Goal: Task Accomplishment & Management: Use online tool/utility

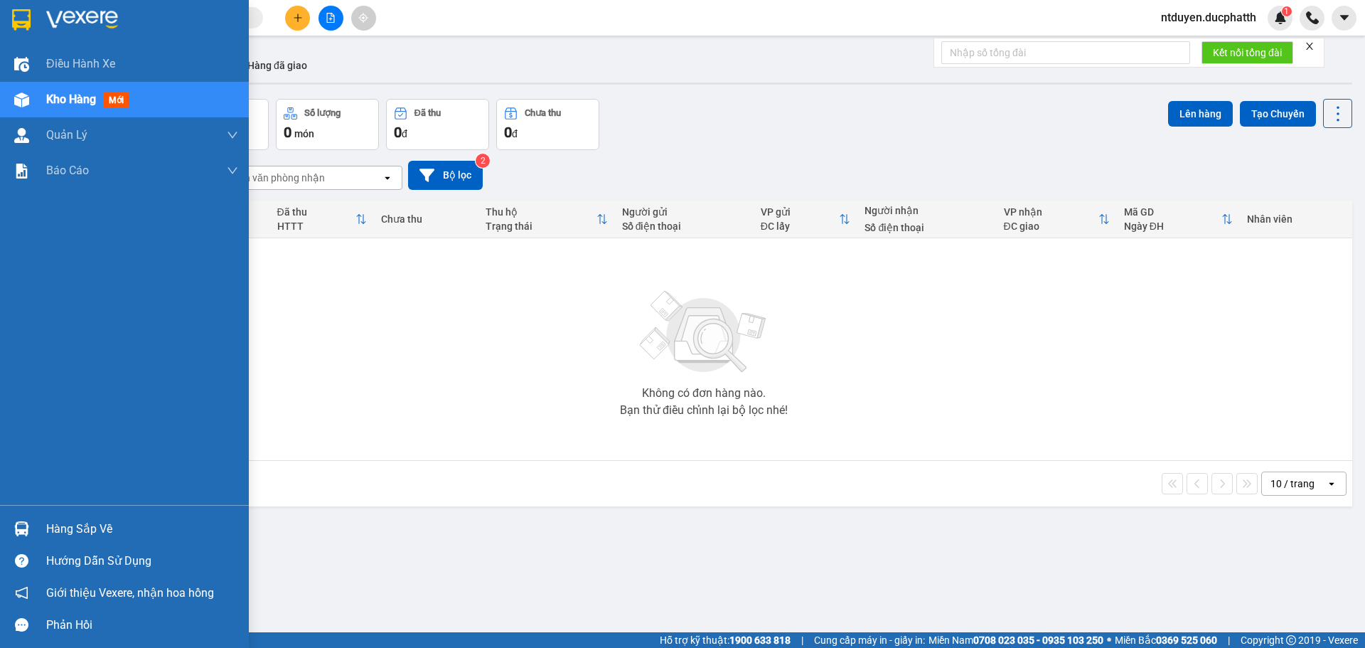
click at [46, 525] on div "Hàng sắp về" at bounding box center [124, 529] width 249 height 32
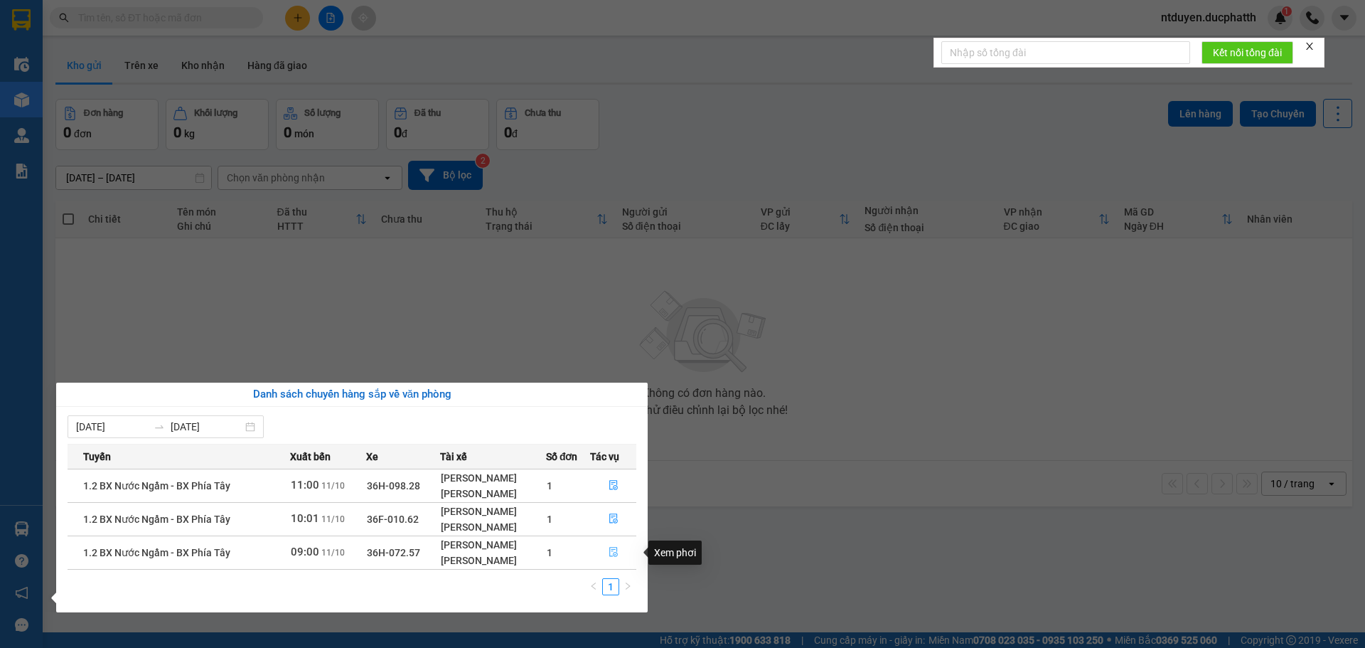
click at [613, 551] on icon "file-done" at bounding box center [613, 553] width 9 height 10
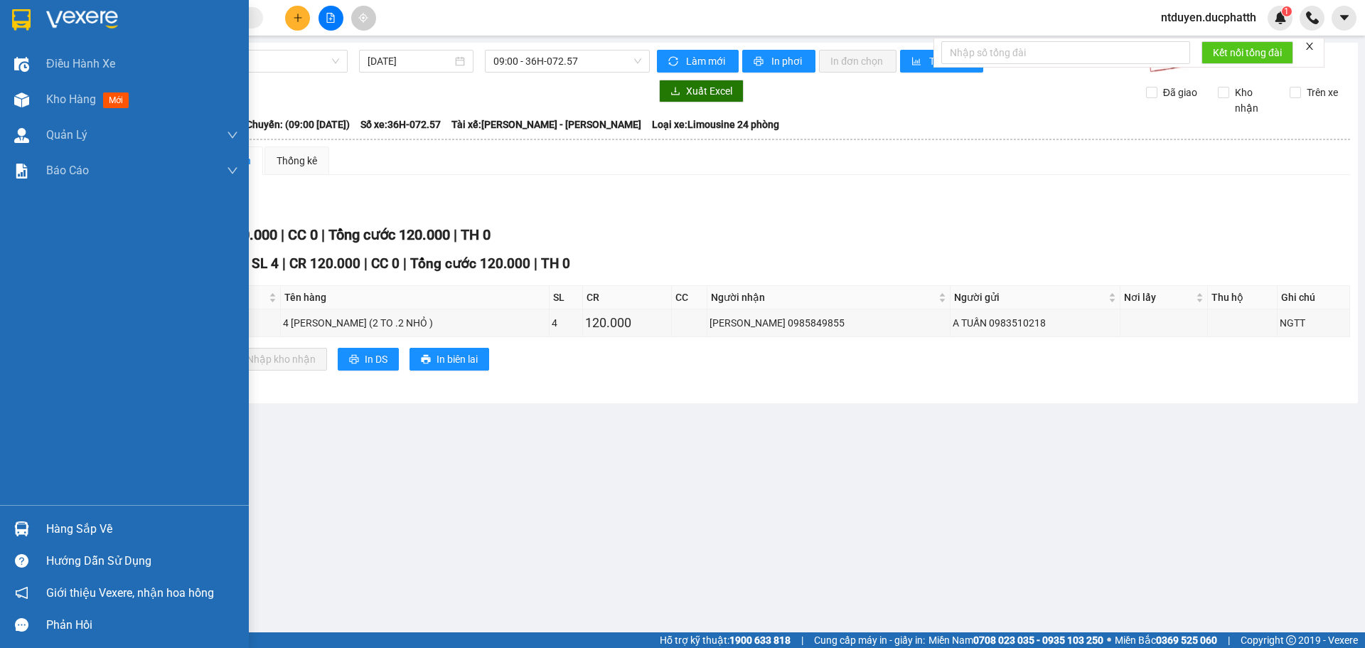
click at [65, 516] on div "Hàng sắp về" at bounding box center [124, 529] width 249 height 32
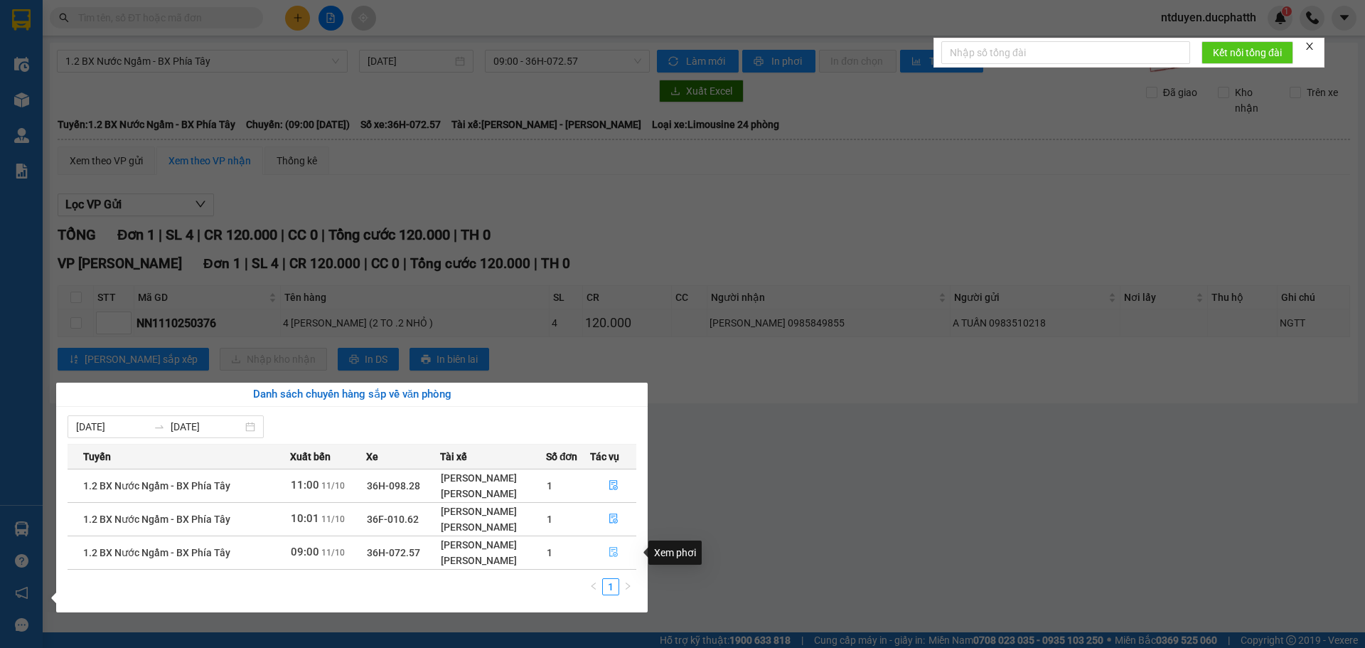
click at [616, 547] on icon "file-done" at bounding box center [614, 552] width 10 height 10
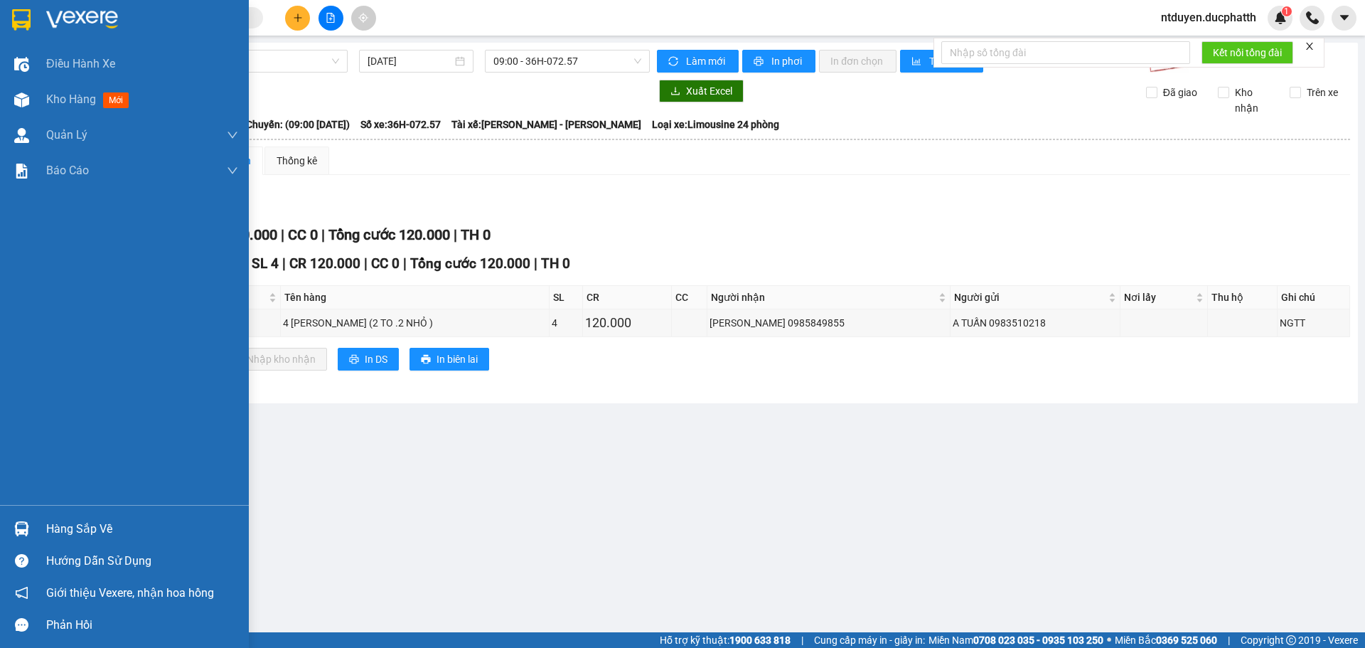
click at [16, 518] on div at bounding box center [21, 528] width 25 height 25
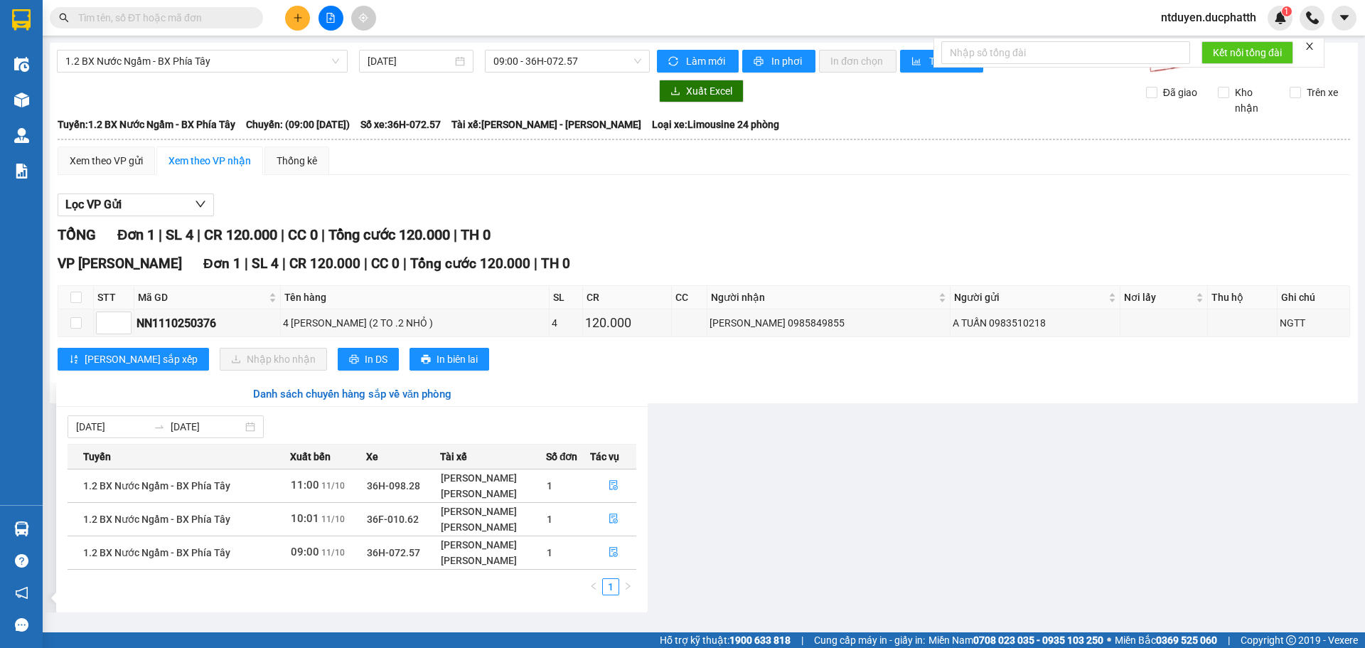
click at [797, 527] on section "Kết quả tìm kiếm ( 0 ) Bộ lọc No Data ntduyen.ducphatth 1 Điều hành xe Kho hàng…" at bounding box center [682, 324] width 1365 height 648
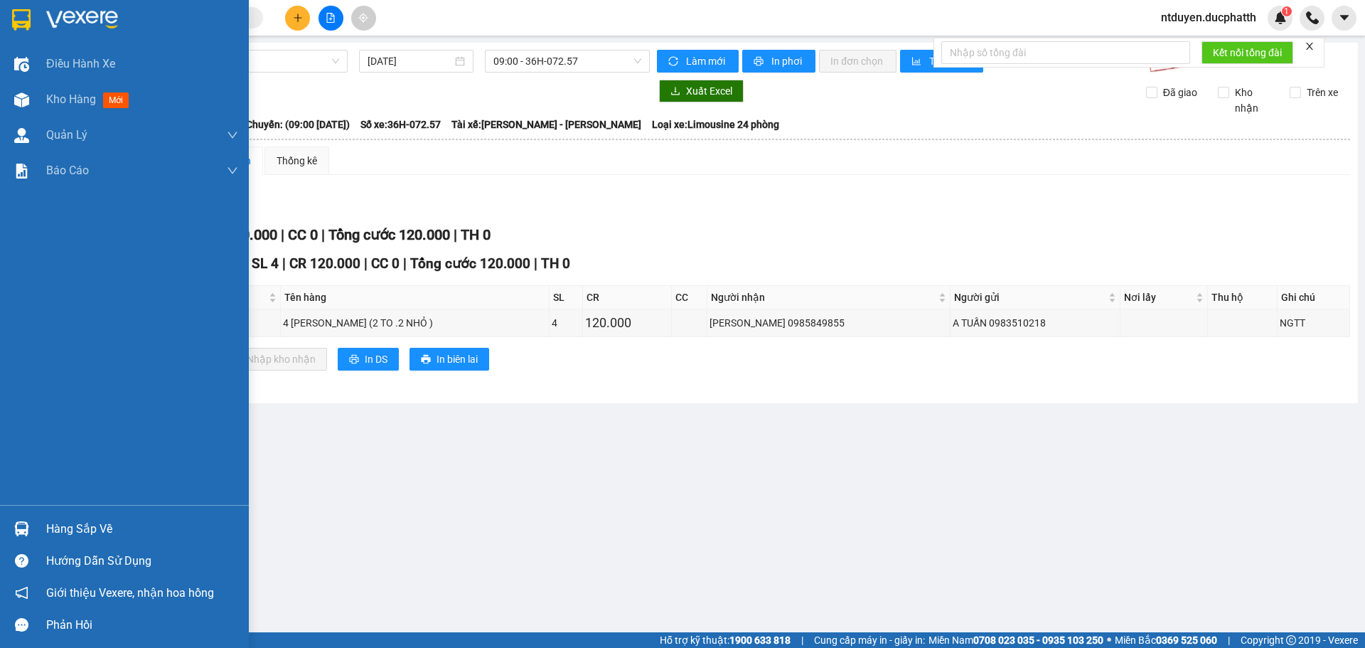
drag, startPoint x: 25, startPoint y: 522, endPoint x: 127, endPoint y: 506, distance: 103.6
click at [27, 520] on div at bounding box center [21, 528] width 25 height 25
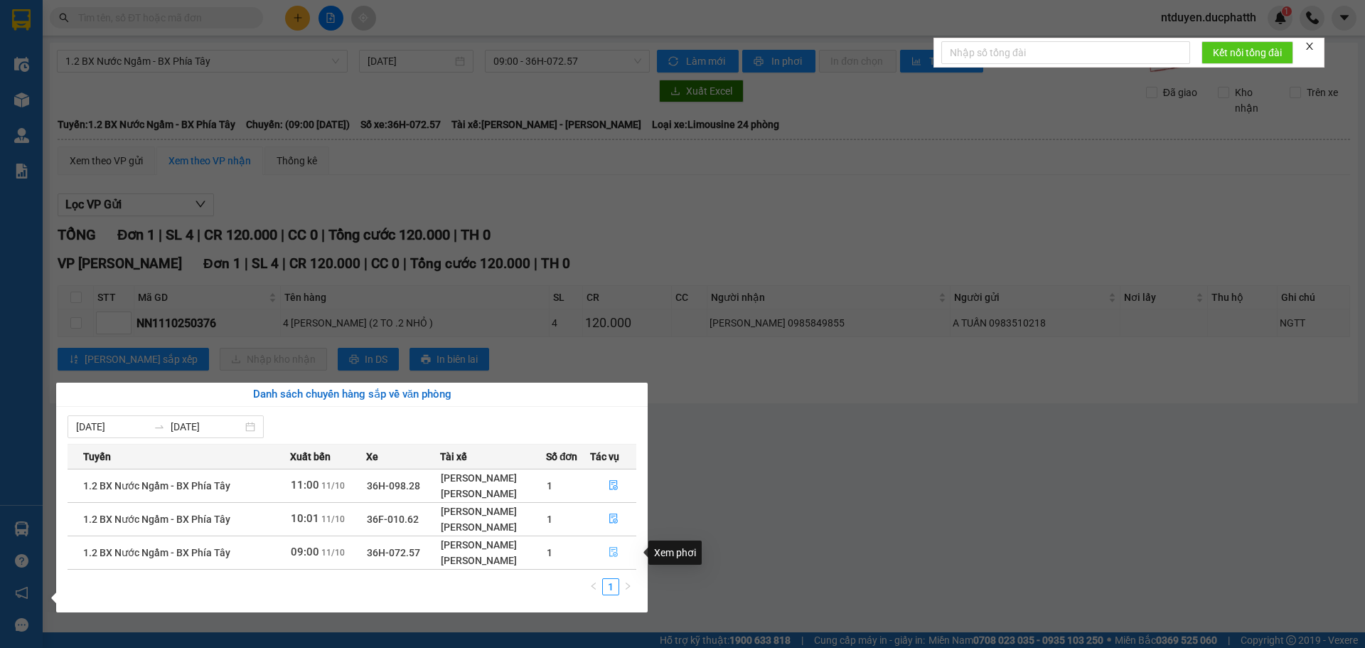
click at [616, 545] on button "button" at bounding box center [613, 552] width 45 height 23
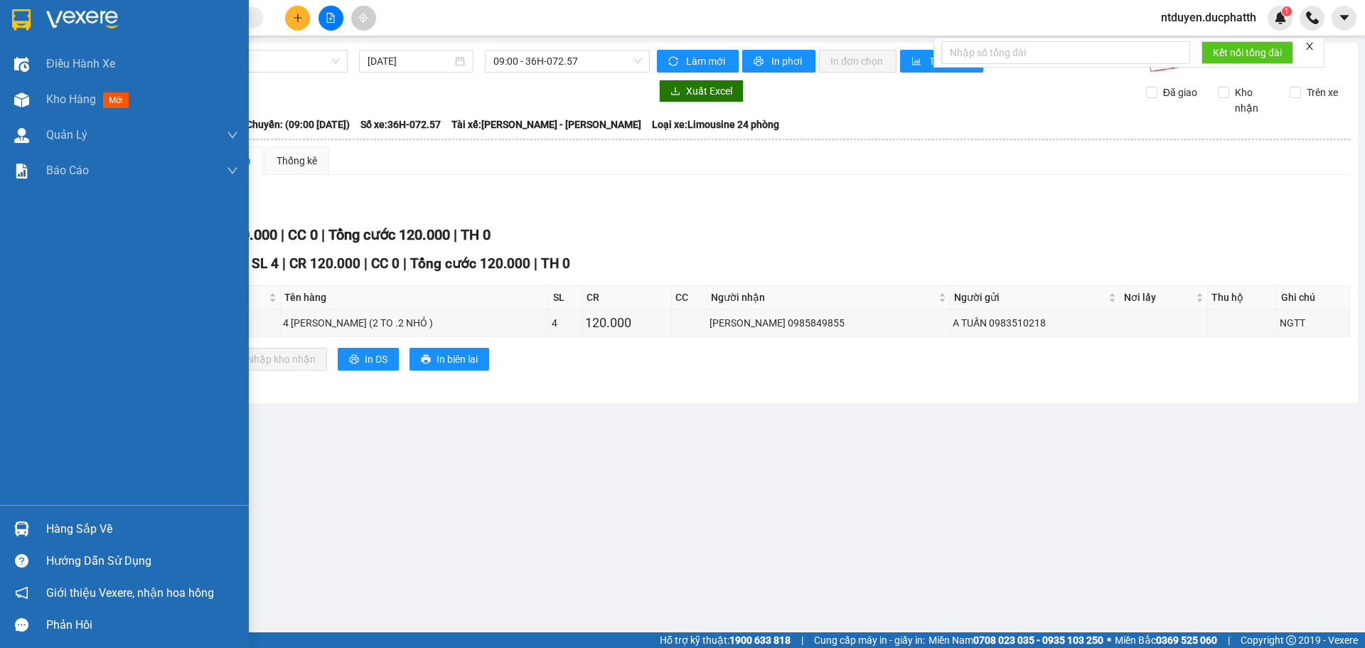
click at [109, 528] on div "Hàng sắp về" at bounding box center [142, 528] width 192 height 21
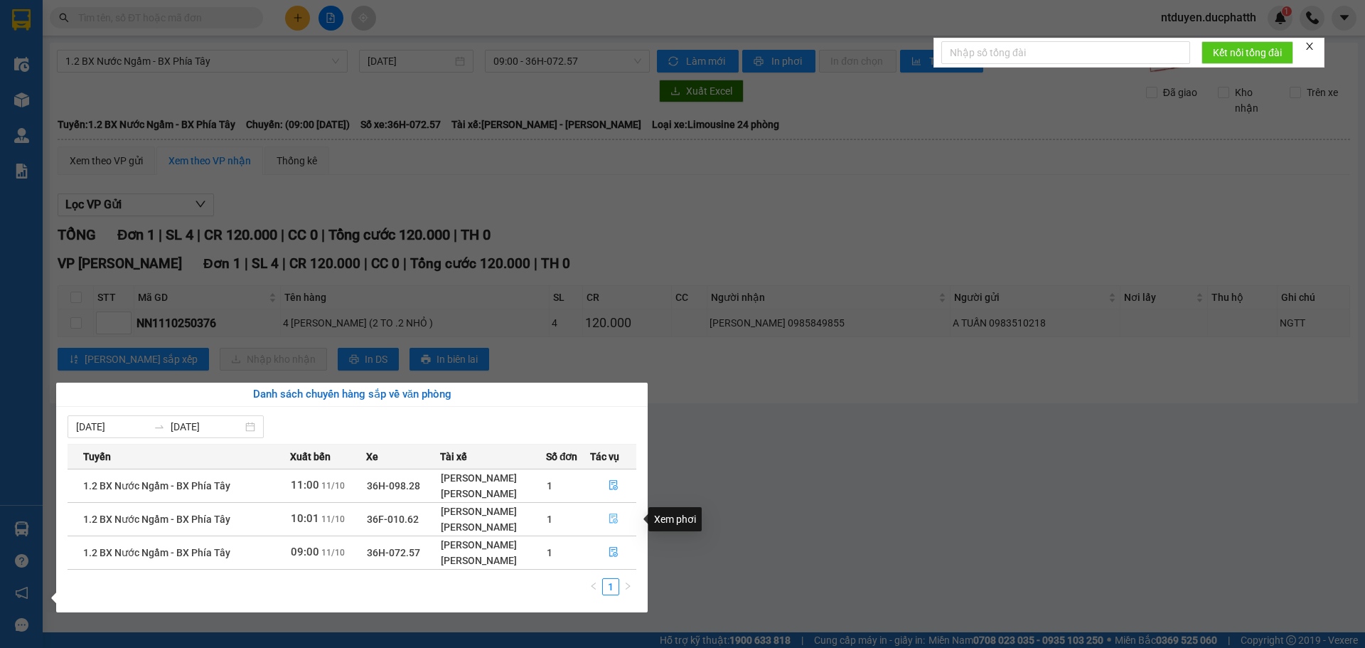
click at [612, 512] on button "button" at bounding box center [613, 519] width 45 height 23
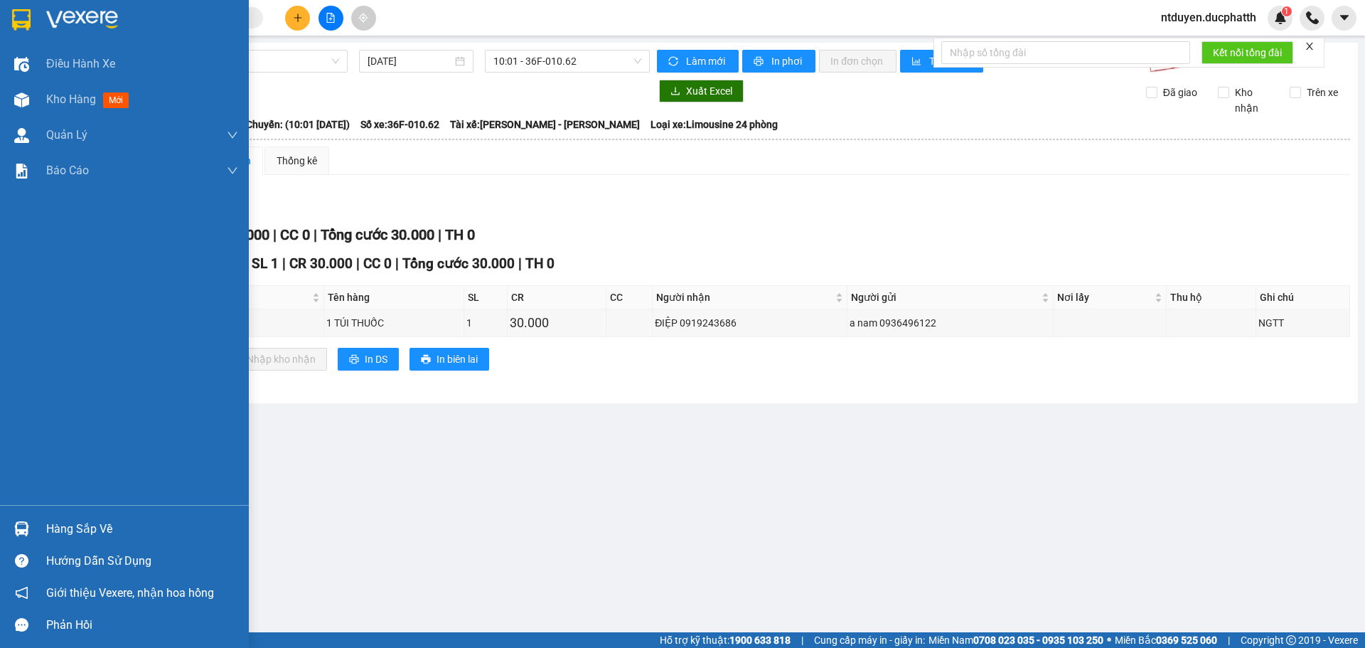
click at [107, 528] on div "Hàng sắp về" at bounding box center [142, 528] width 192 height 21
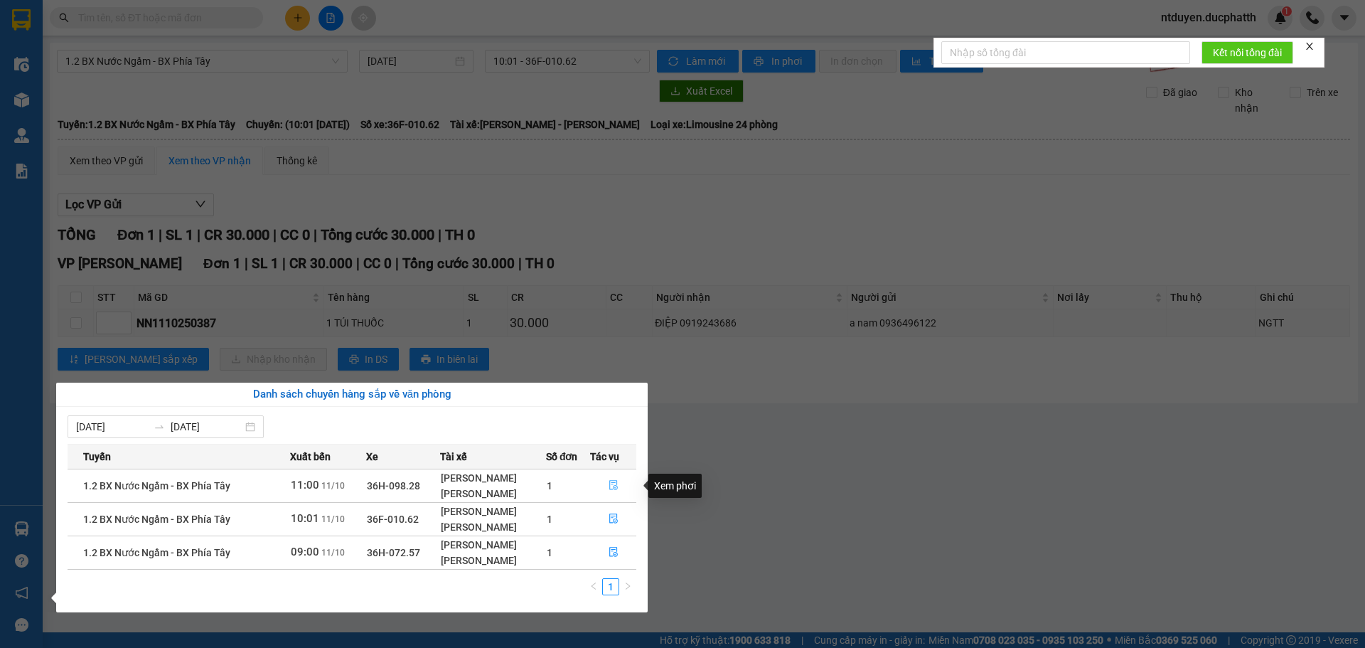
click at [615, 484] on icon "file-done" at bounding box center [614, 485] width 10 height 10
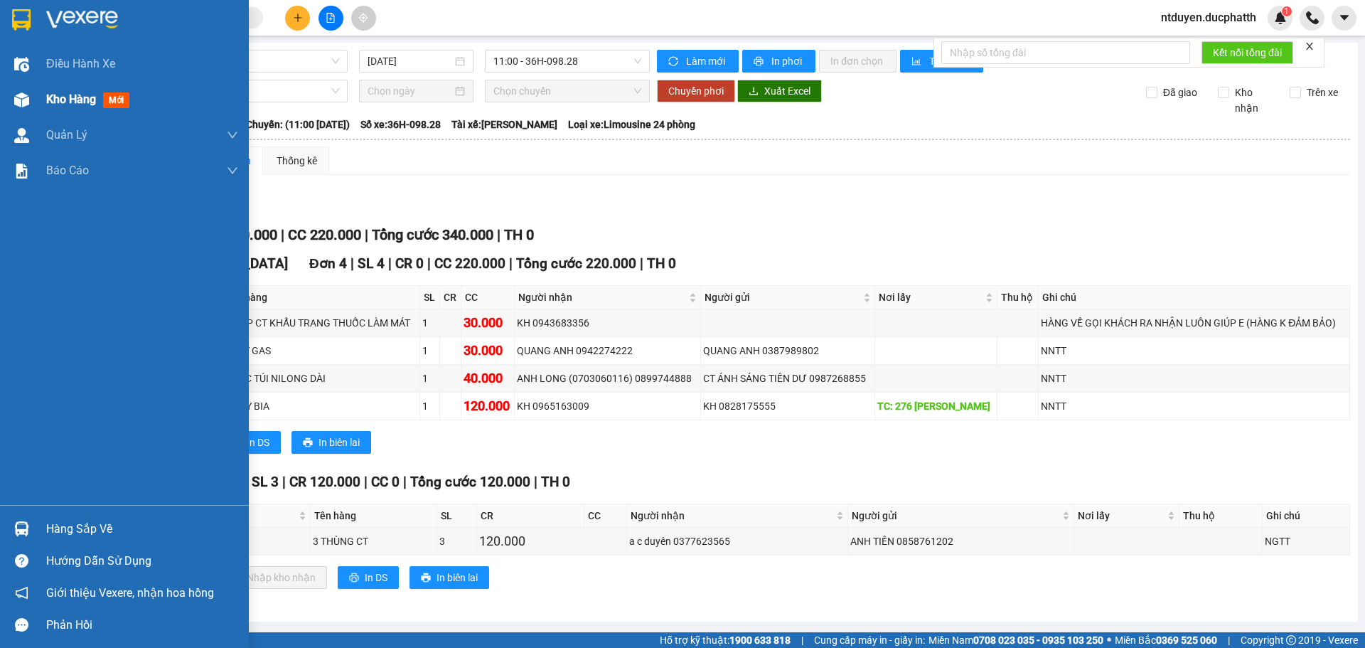
click at [62, 85] on div "Kho hàng mới" at bounding box center [142, 100] width 192 height 36
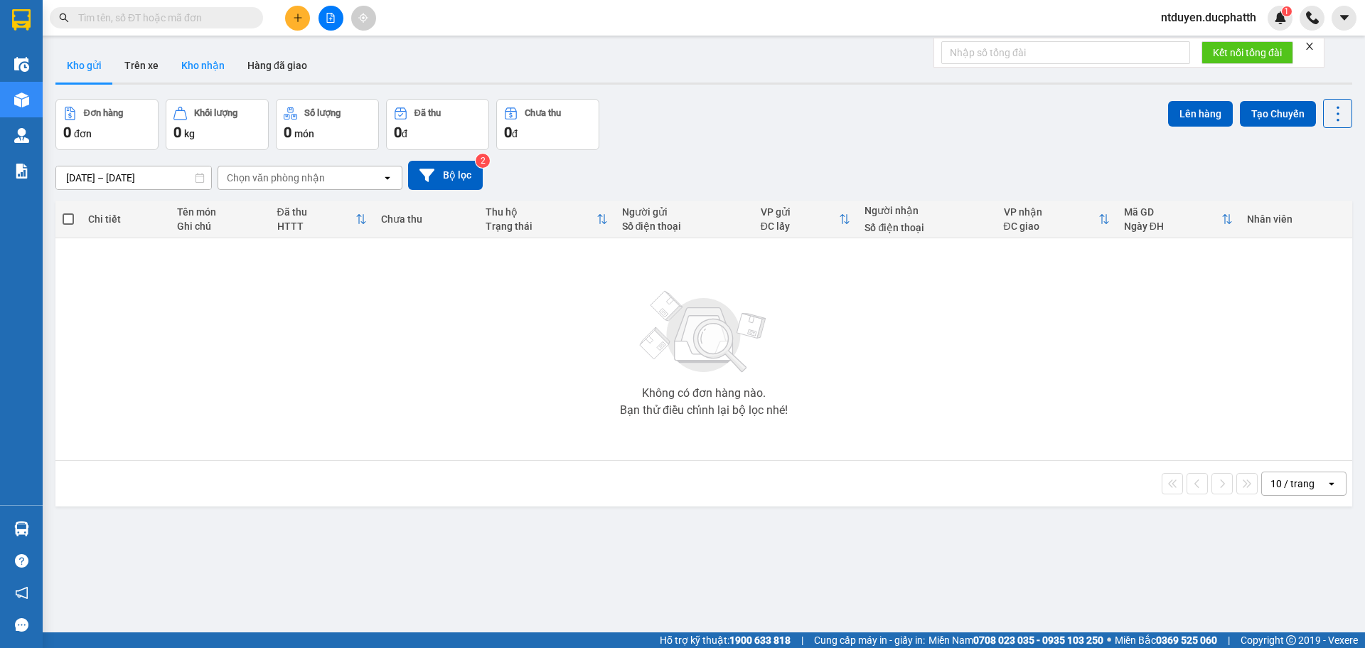
click at [194, 63] on button "Kho nhận" at bounding box center [203, 65] width 66 height 34
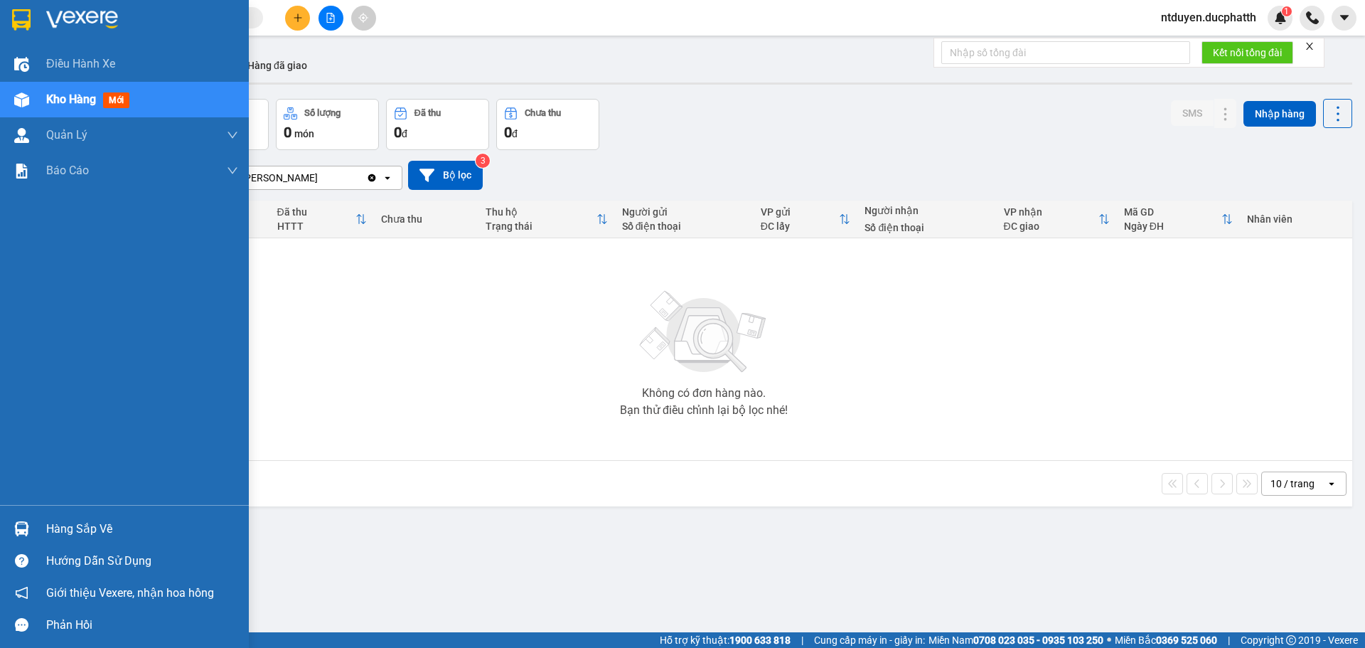
click at [50, 530] on div "Hàng sắp về" at bounding box center [142, 528] width 192 height 21
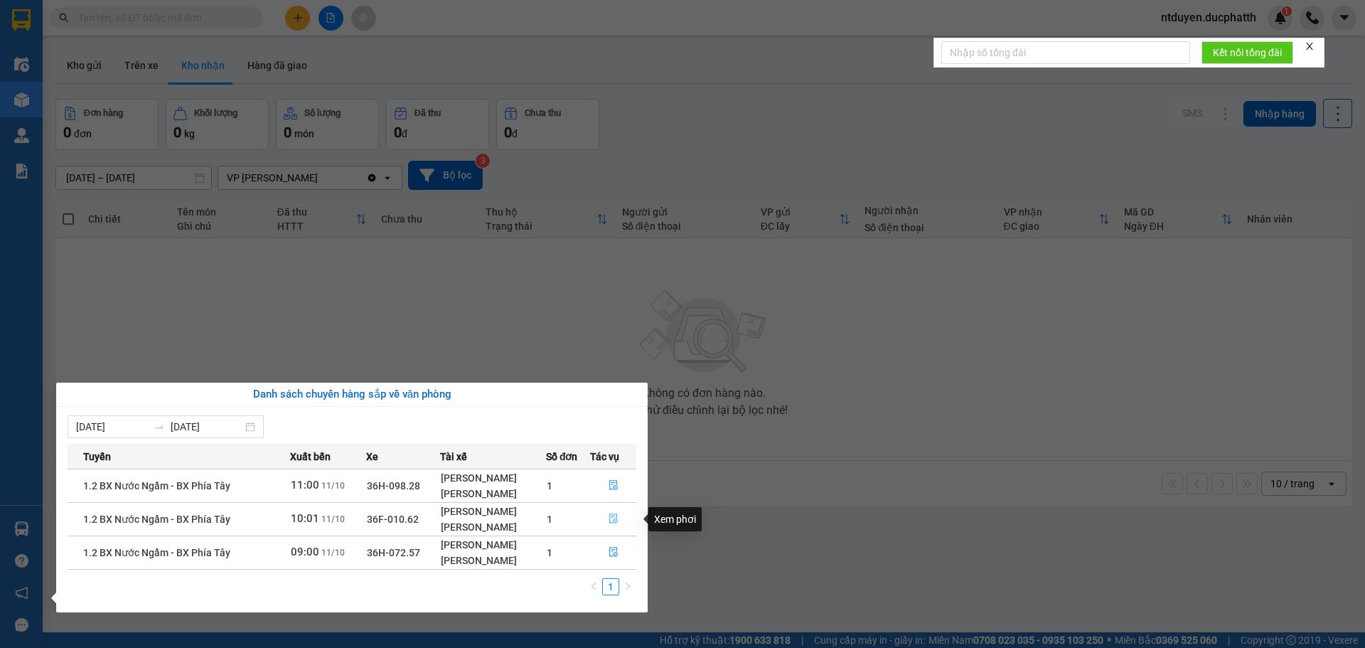
click at [610, 520] on icon "file-done" at bounding box center [613, 519] width 9 height 10
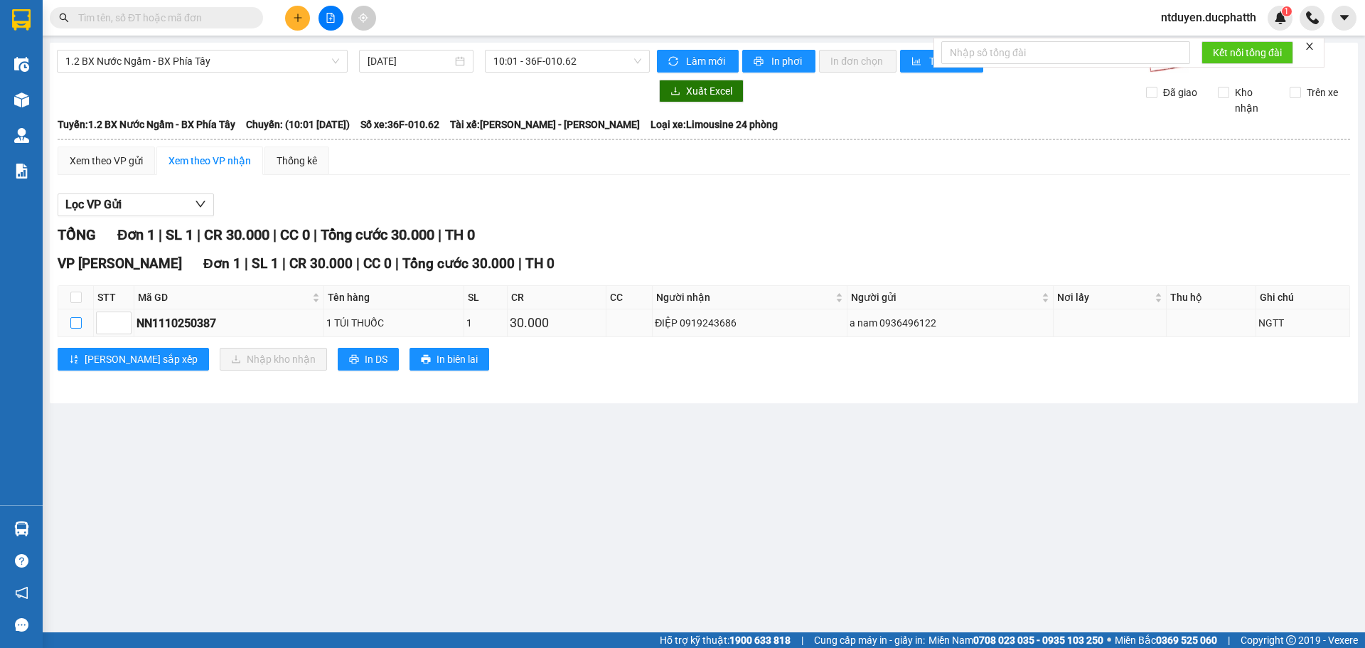
click at [73, 326] on input "checkbox" at bounding box center [75, 322] width 11 height 11
checkbox input "true"
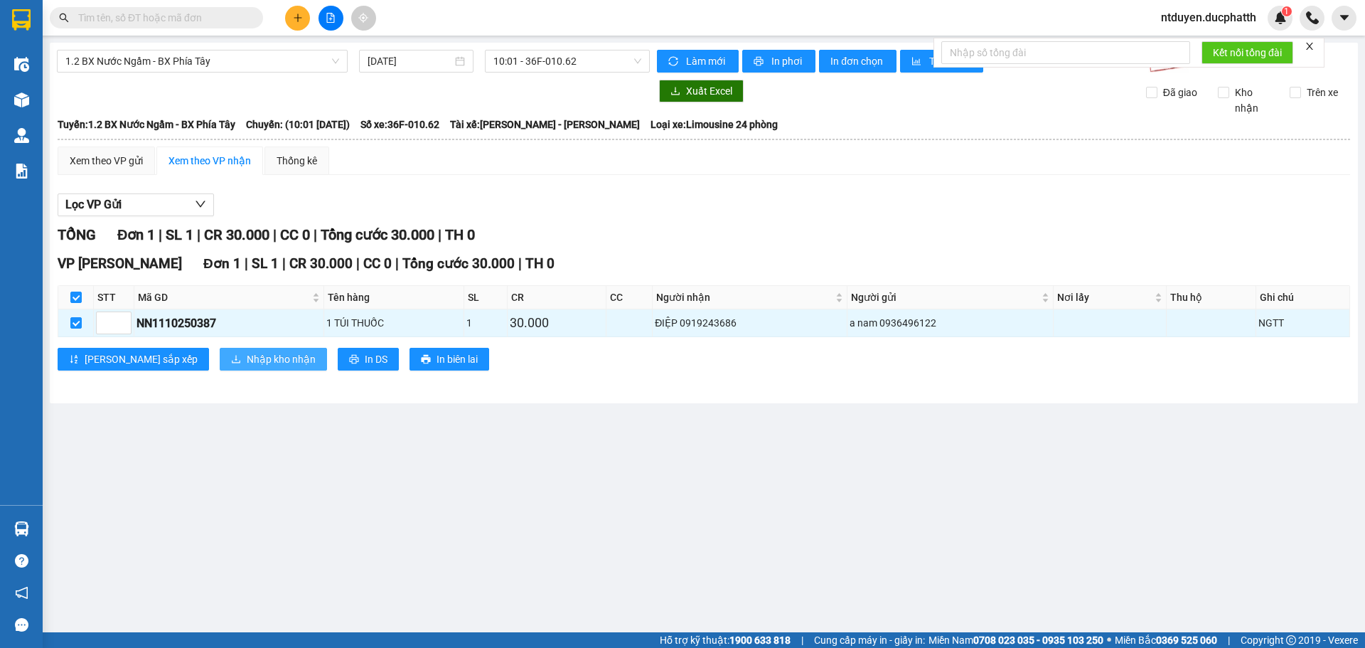
click at [247, 355] on span "Nhập kho nhận" at bounding box center [281, 359] width 69 height 16
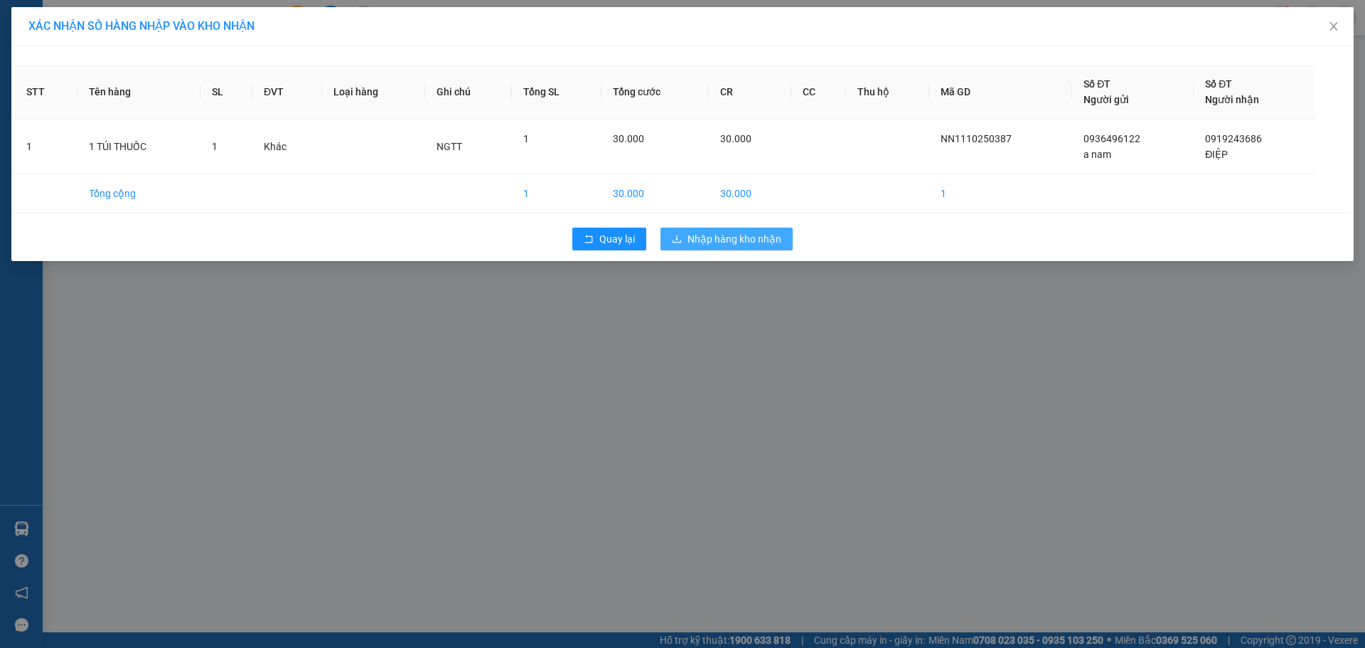
click at [717, 233] on span "Nhập hàng kho nhận" at bounding box center [735, 239] width 94 height 16
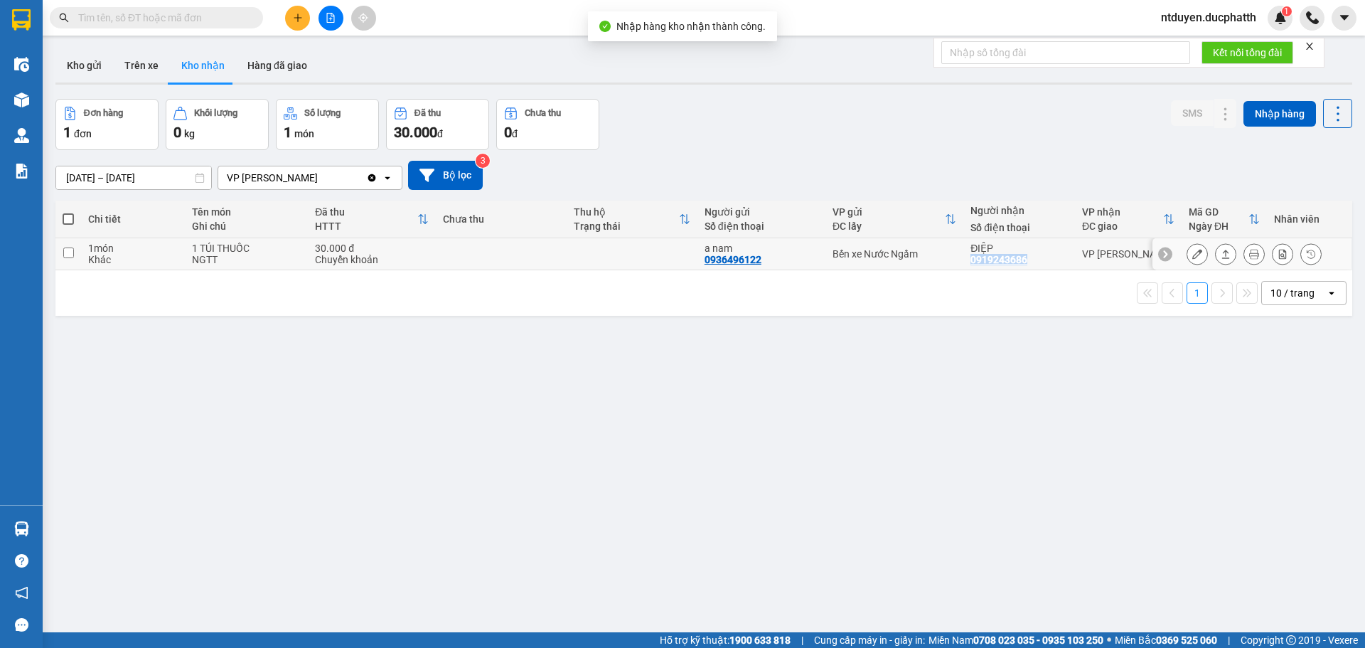
copy div "0919243686"
drag, startPoint x: 964, startPoint y: 258, endPoint x: 1022, endPoint y: 259, distance: 57.6
click at [1022, 259] on td "ĐIỆP 0919243686" at bounding box center [1019, 254] width 112 height 32
checkbox input "true"
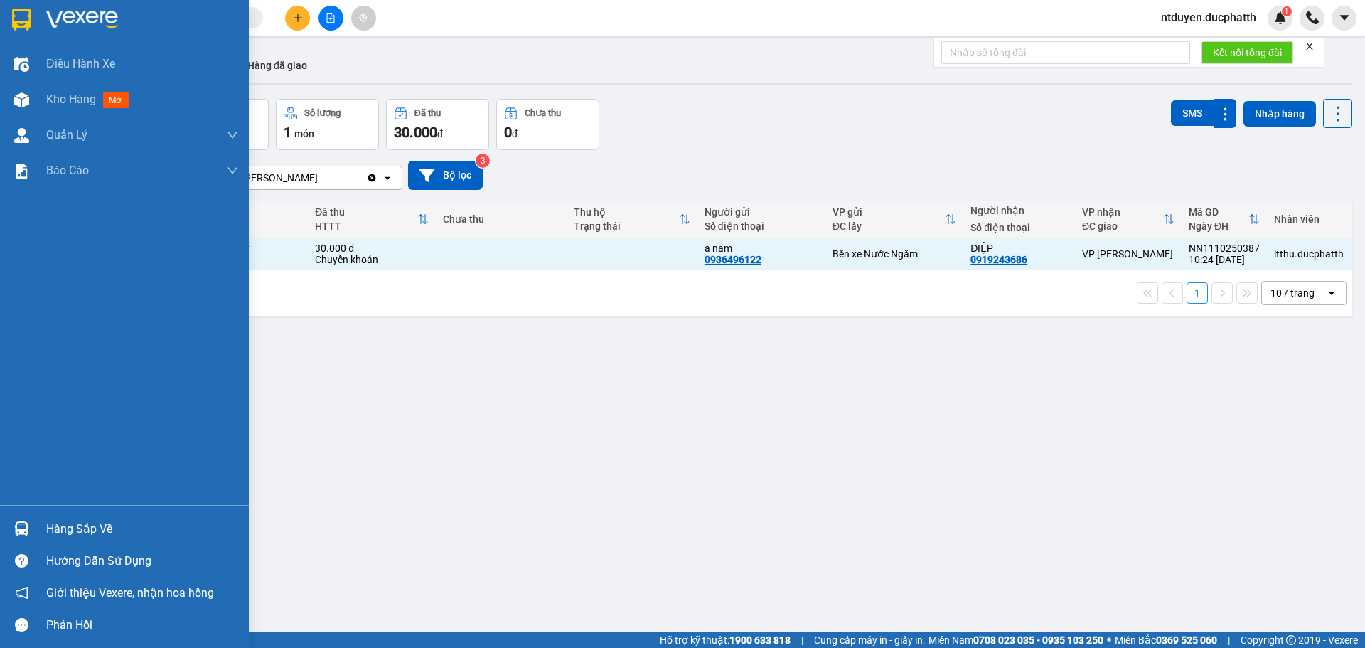
click at [9, 520] on div at bounding box center [21, 528] width 25 height 25
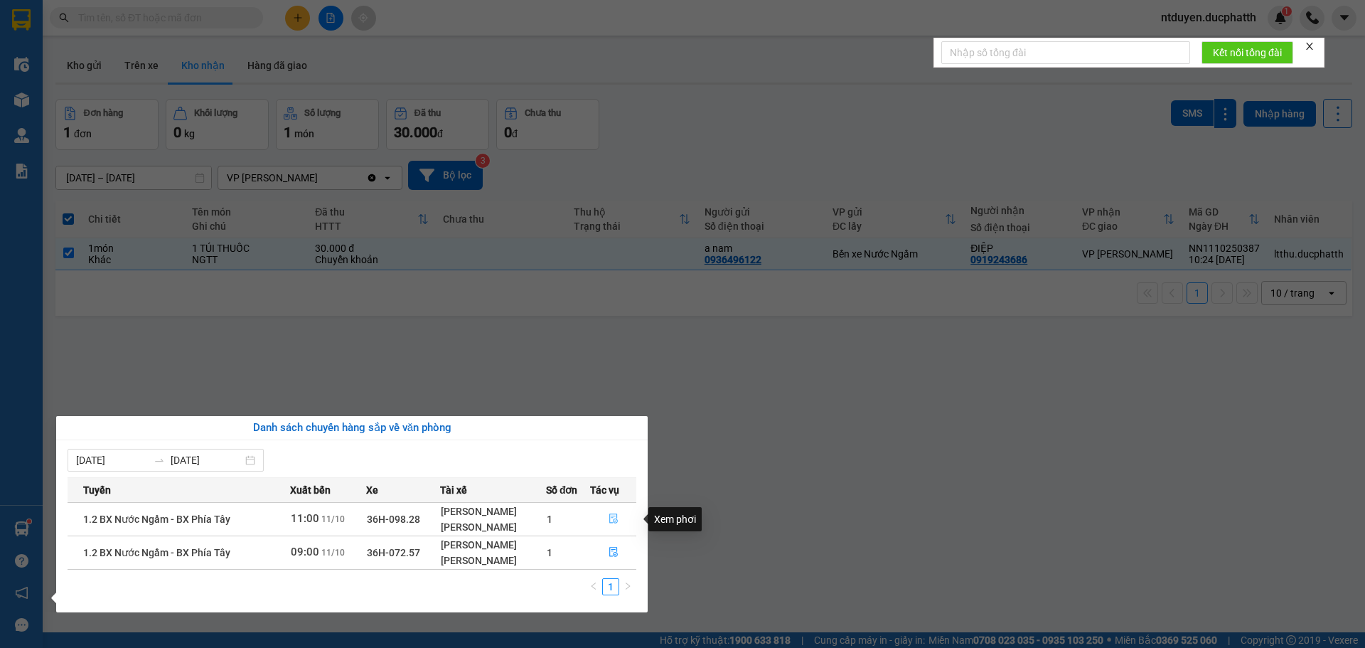
click at [612, 516] on icon "file-done" at bounding box center [613, 519] width 9 height 10
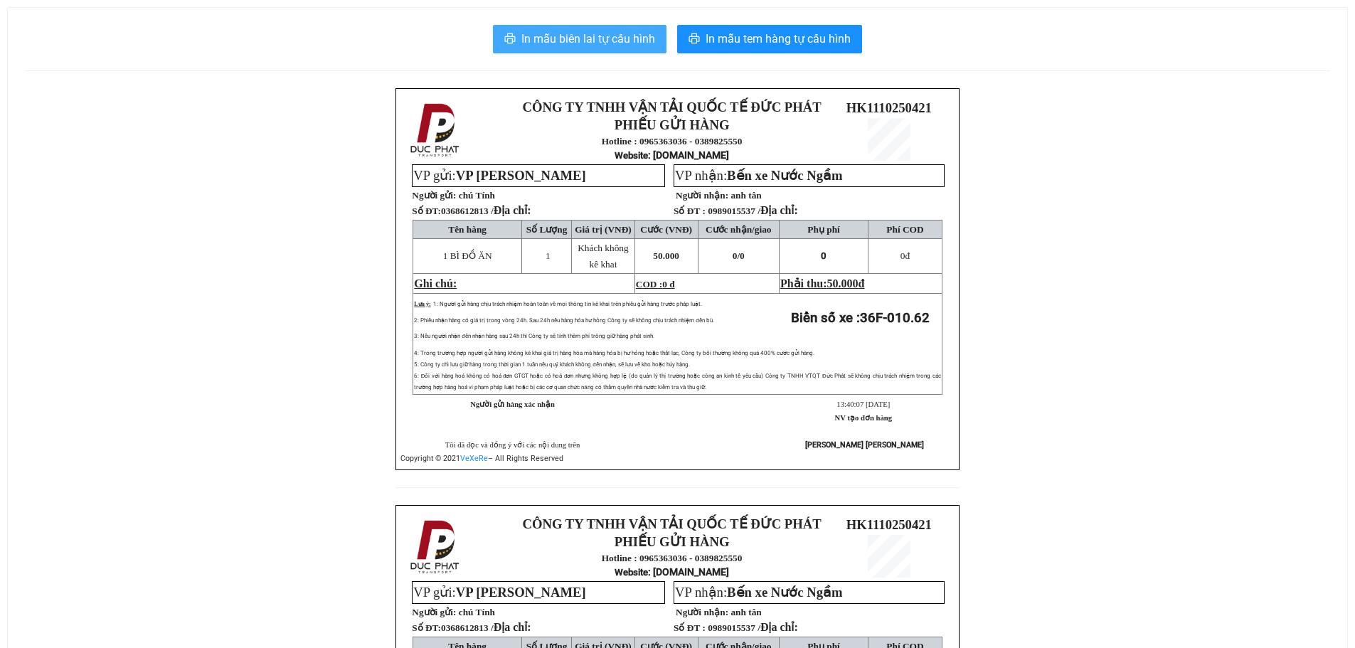
click at [552, 36] on span "In mẫu biên lai tự cấu hình" at bounding box center [588, 39] width 134 height 18
click at [587, 26] on button "In mẫu biên lai tự cấu hình" at bounding box center [579, 39] width 173 height 28
